Goal: Find contact information: Find contact information

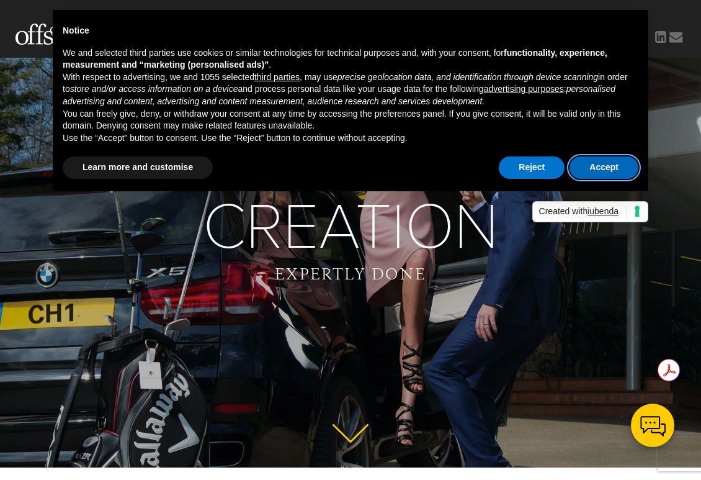
click at [606, 178] on button "Accept" at bounding box center [604, 167] width 69 height 22
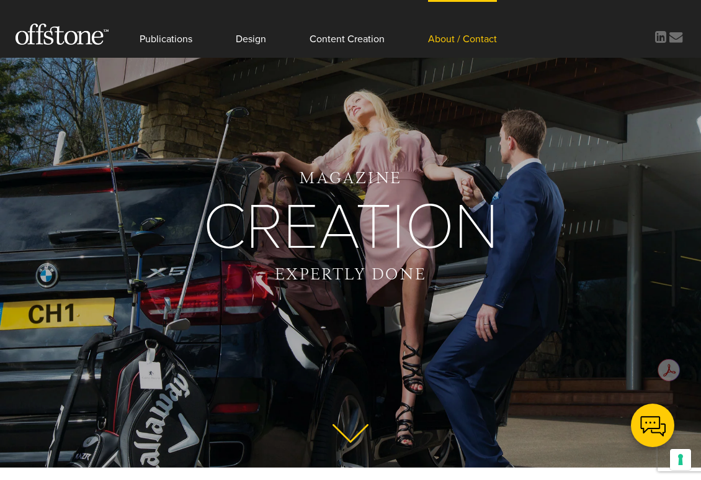
click at [480, 37] on link "About / Contact" at bounding box center [462, 29] width 69 height 58
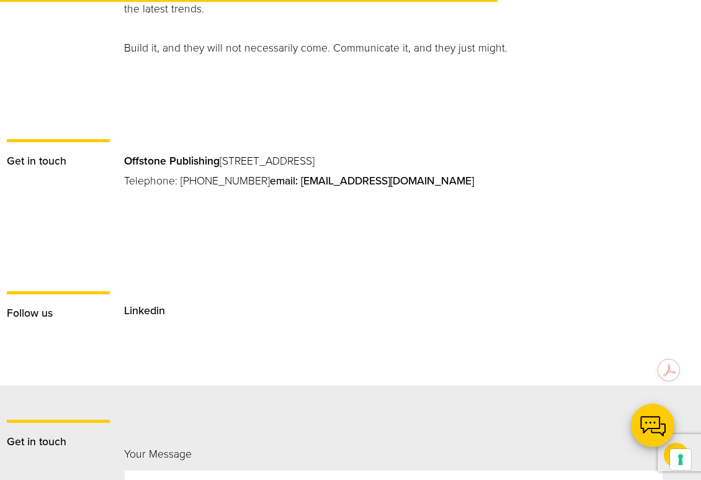
scroll to position [828, 0]
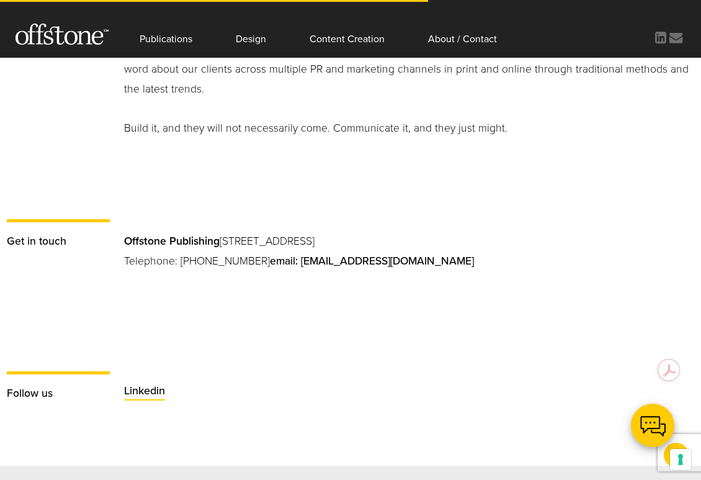
click at [152, 384] on link "Linkedin" at bounding box center [144, 391] width 41 height 14
